Goal: Find specific page/section: Find specific page/section

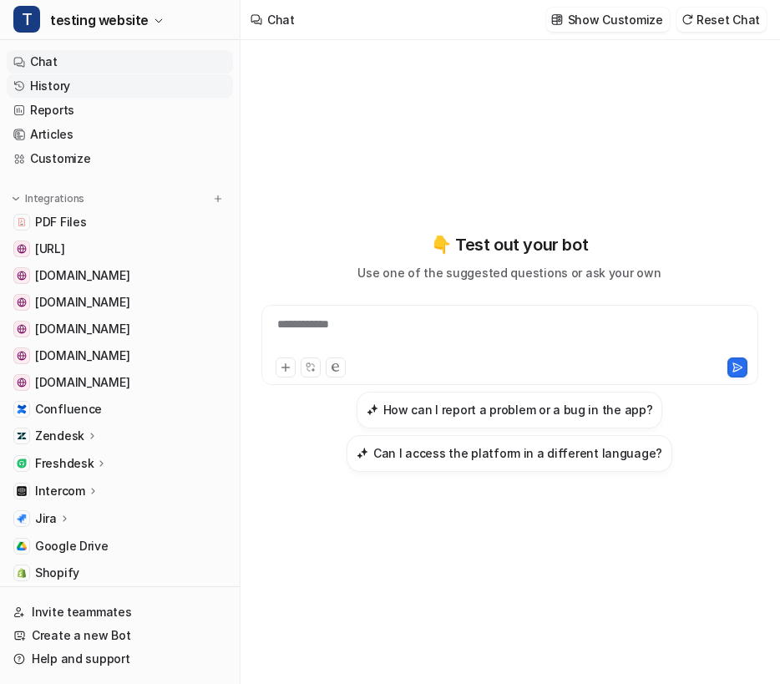
click at [55, 94] on link "History" at bounding box center [120, 85] width 226 height 23
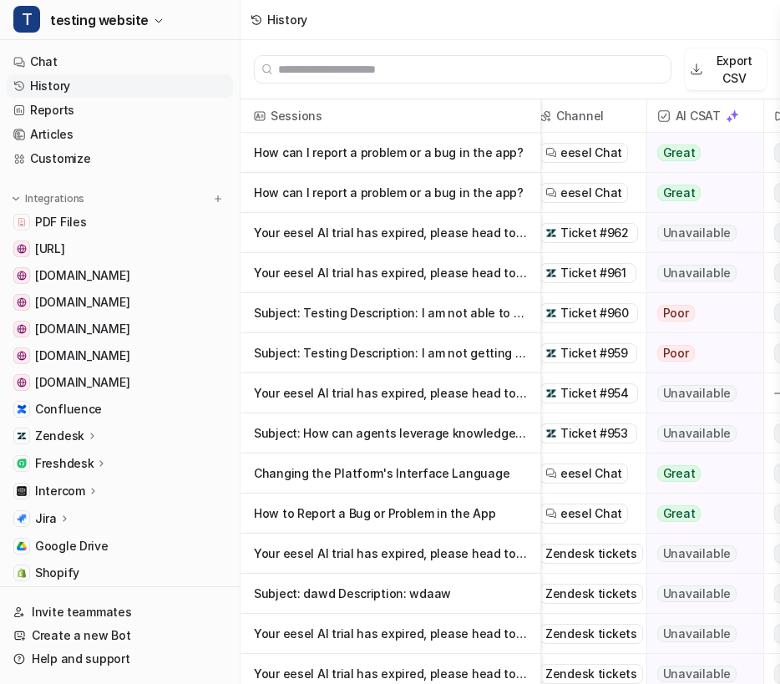
scroll to position [0, 158]
